Goal: Transaction & Acquisition: Subscribe to service/newsletter

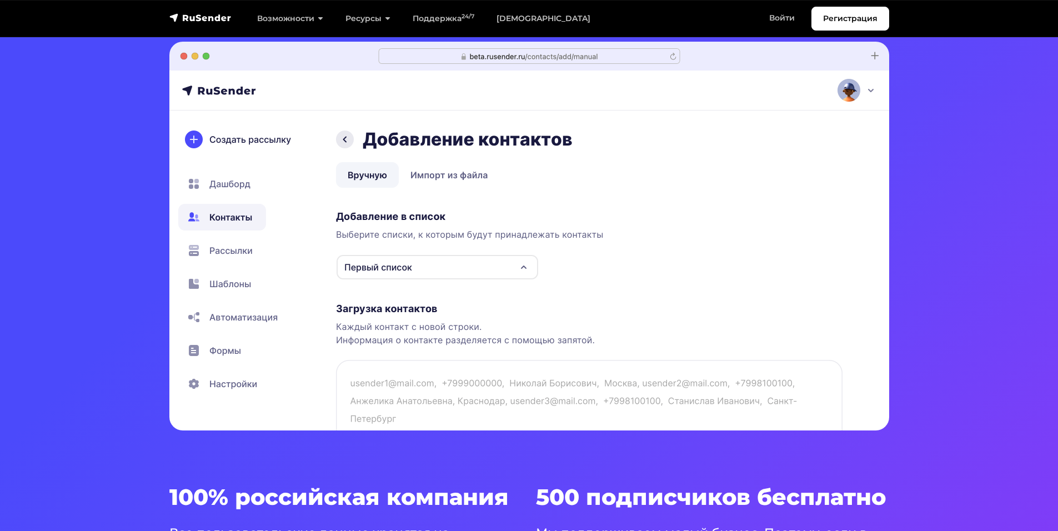
scroll to position [389, 0]
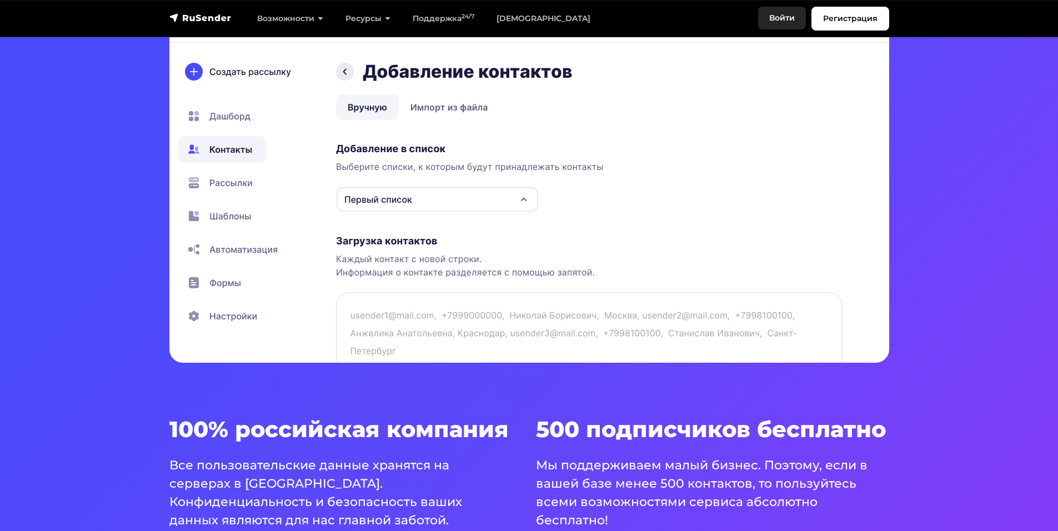
click at [783, 16] on link "Войти" at bounding box center [782, 18] width 48 height 23
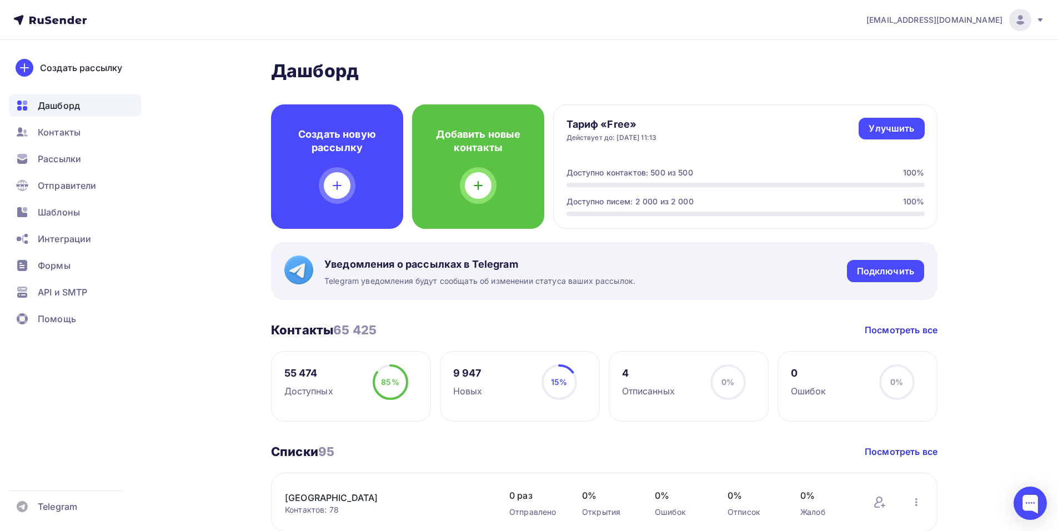
click at [1032, 21] on div "[EMAIL_ADDRESS][DOMAIN_NAME]" at bounding box center [955, 20] width 178 height 22
click at [897, 71] on span "[DEMOGRAPHIC_DATA]" at bounding box center [929, 70] width 102 height 13
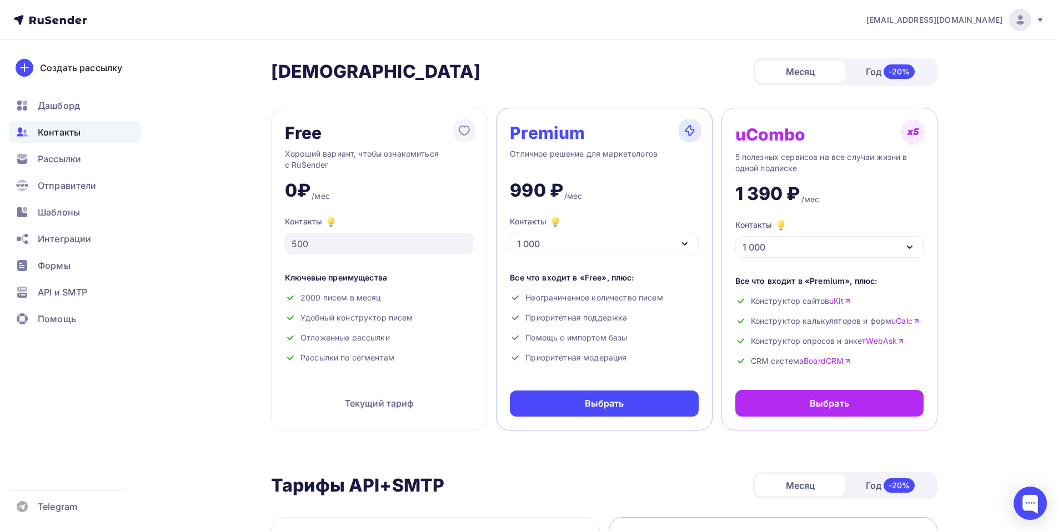
click at [61, 136] on span "Контакты" at bounding box center [59, 132] width 43 height 13
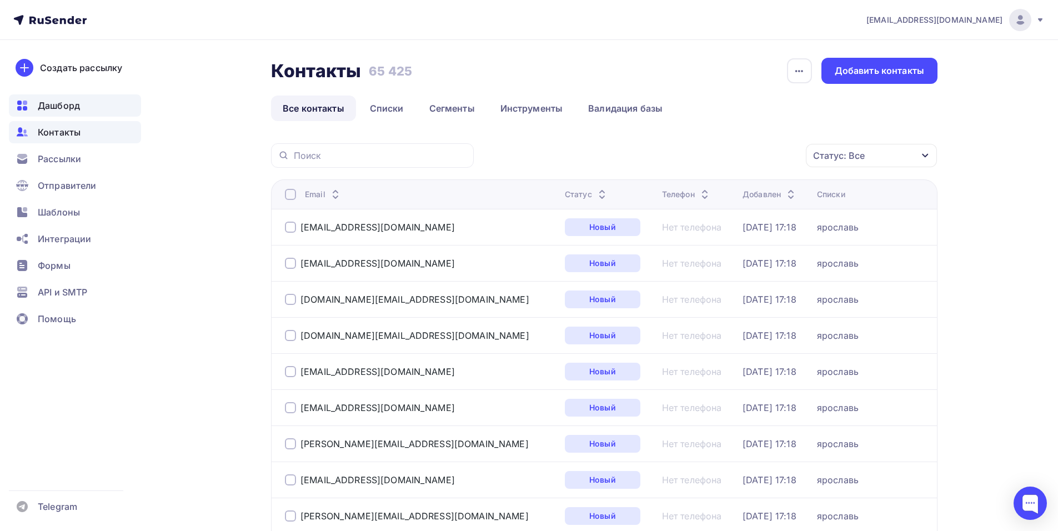
click at [77, 107] on span "Дашборд" at bounding box center [59, 105] width 42 height 13
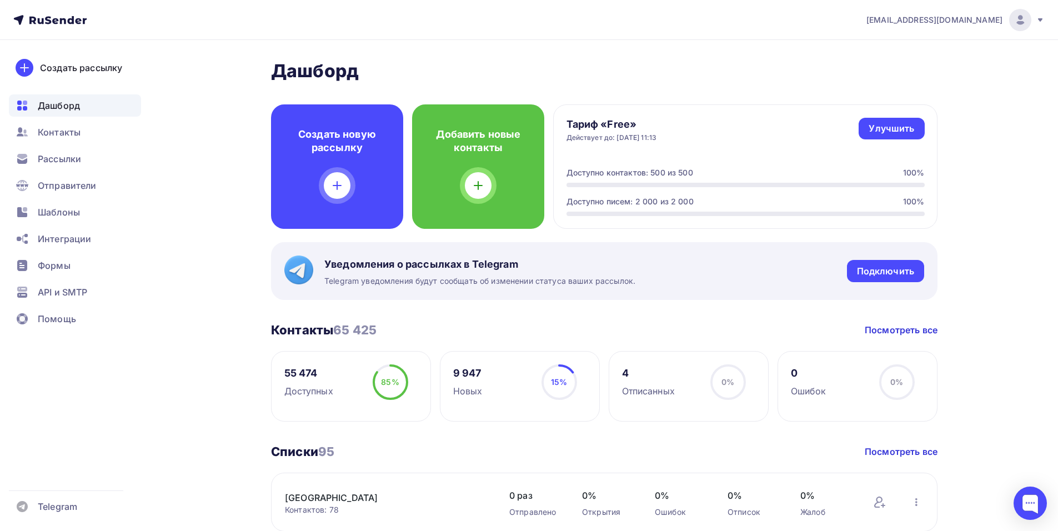
click at [1045, 18] on nav "[EMAIL_ADDRESS][DOMAIN_NAME] Аккаунт Тарифы Выйти Создать рассылку [GEOGRAPHIC_…" at bounding box center [529, 20] width 1058 height 40
click at [1016, 21] on img at bounding box center [1020, 19] width 13 height 13
click at [878, 69] on span "[DEMOGRAPHIC_DATA]" at bounding box center [929, 70] width 102 height 13
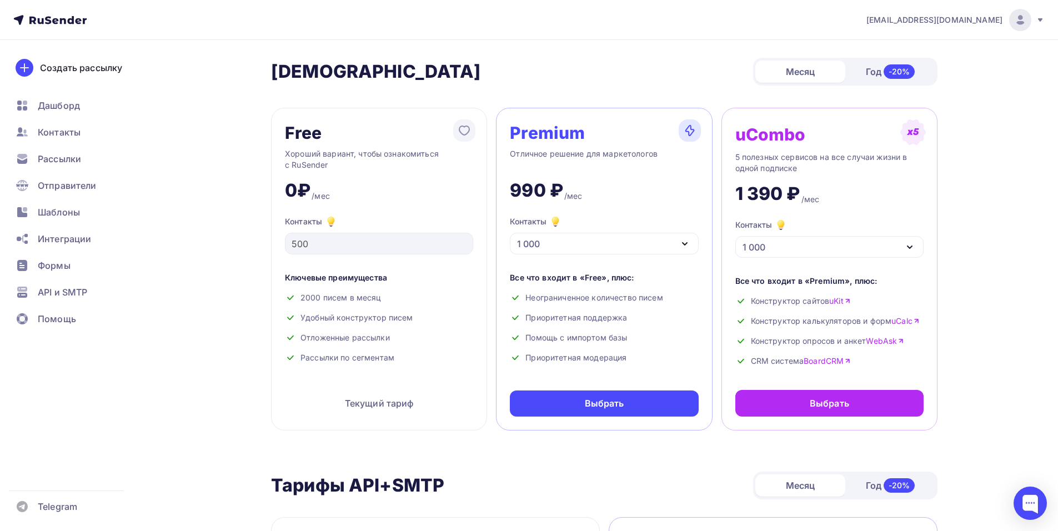
click at [631, 243] on div "1 000" at bounding box center [604, 244] width 188 height 22
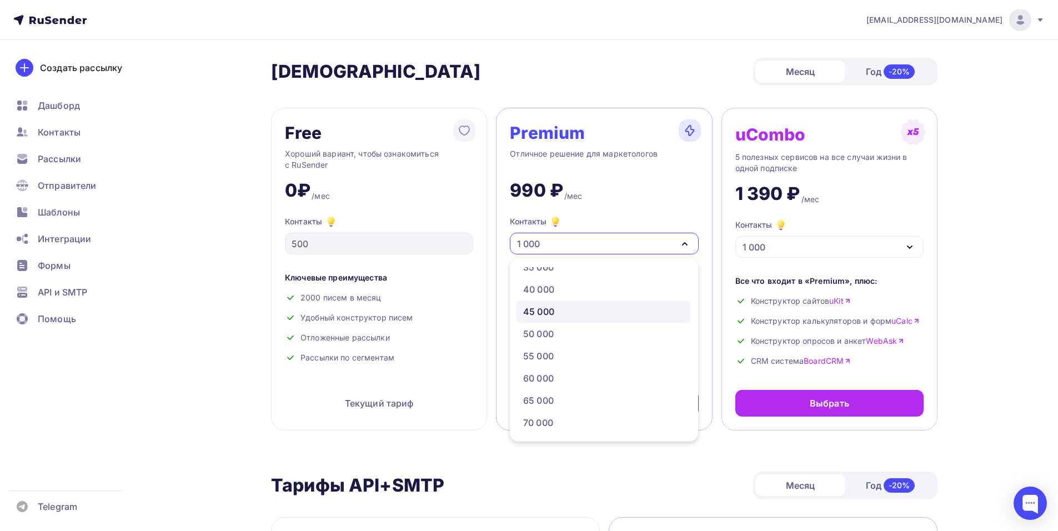
scroll to position [333, 0]
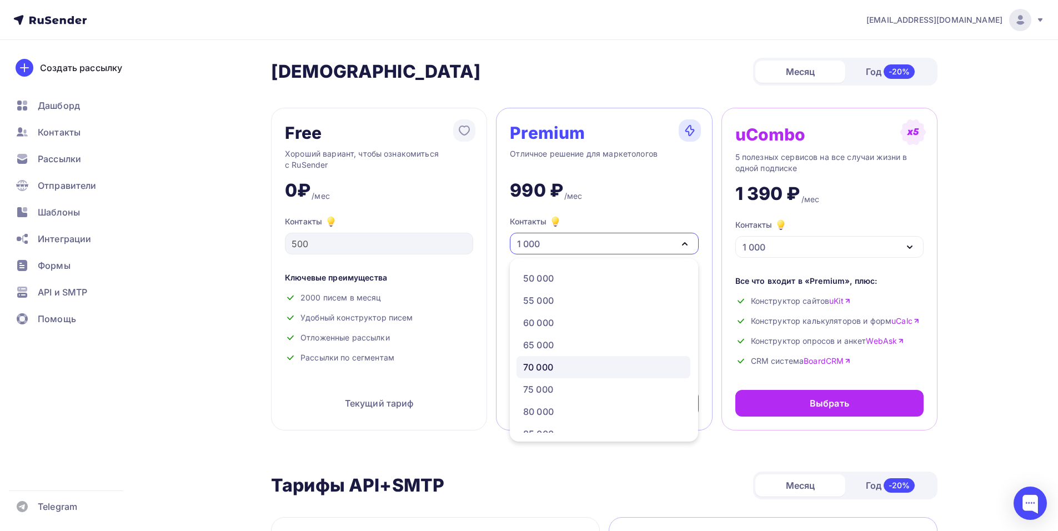
click at [564, 369] on div "70 000" at bounding box center [603, 366] width 161 height 13
